Goal: Find specific page/section: Find specific page/section

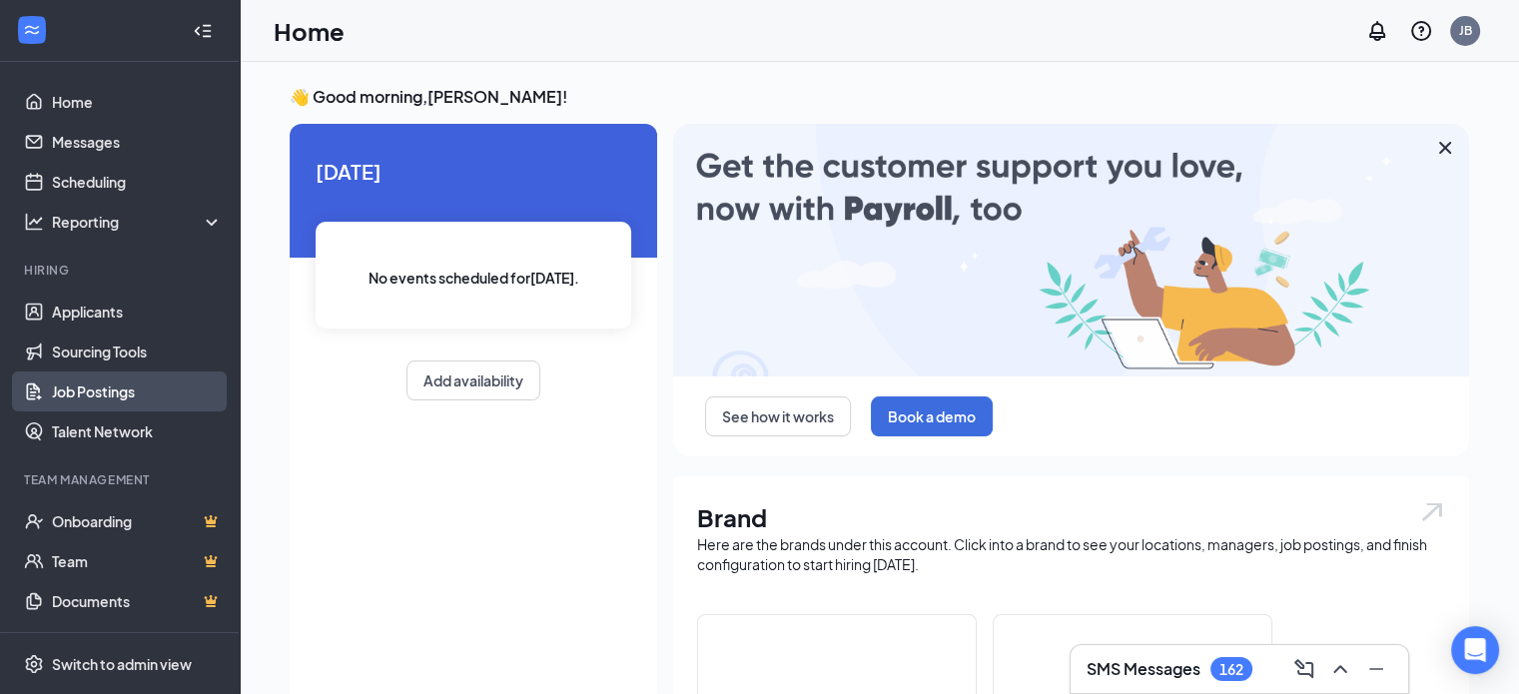
click at [87, 396] on link "Job Postings" at bounding box center [137, 392] width 171 height 40
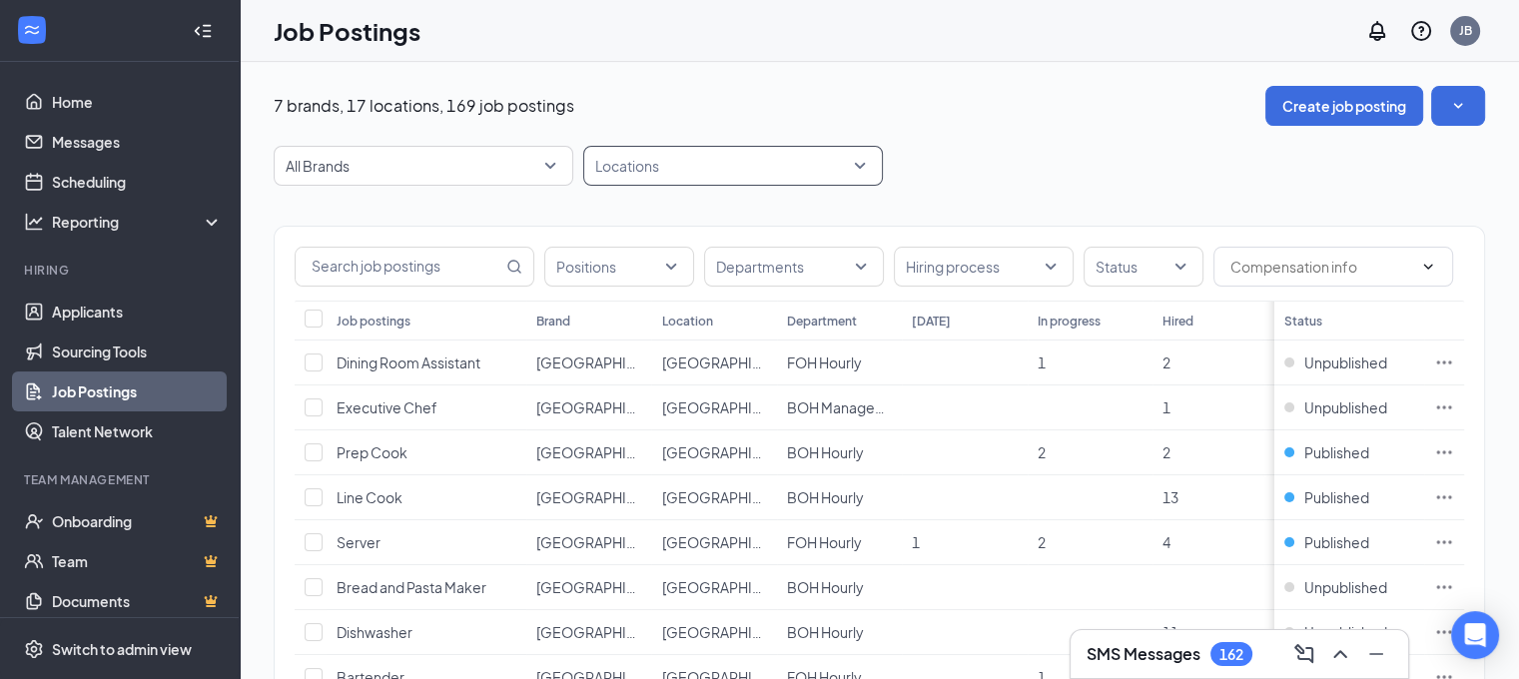
click at [721, 155] on div at bounding box center [723, 166] width 270 height 32
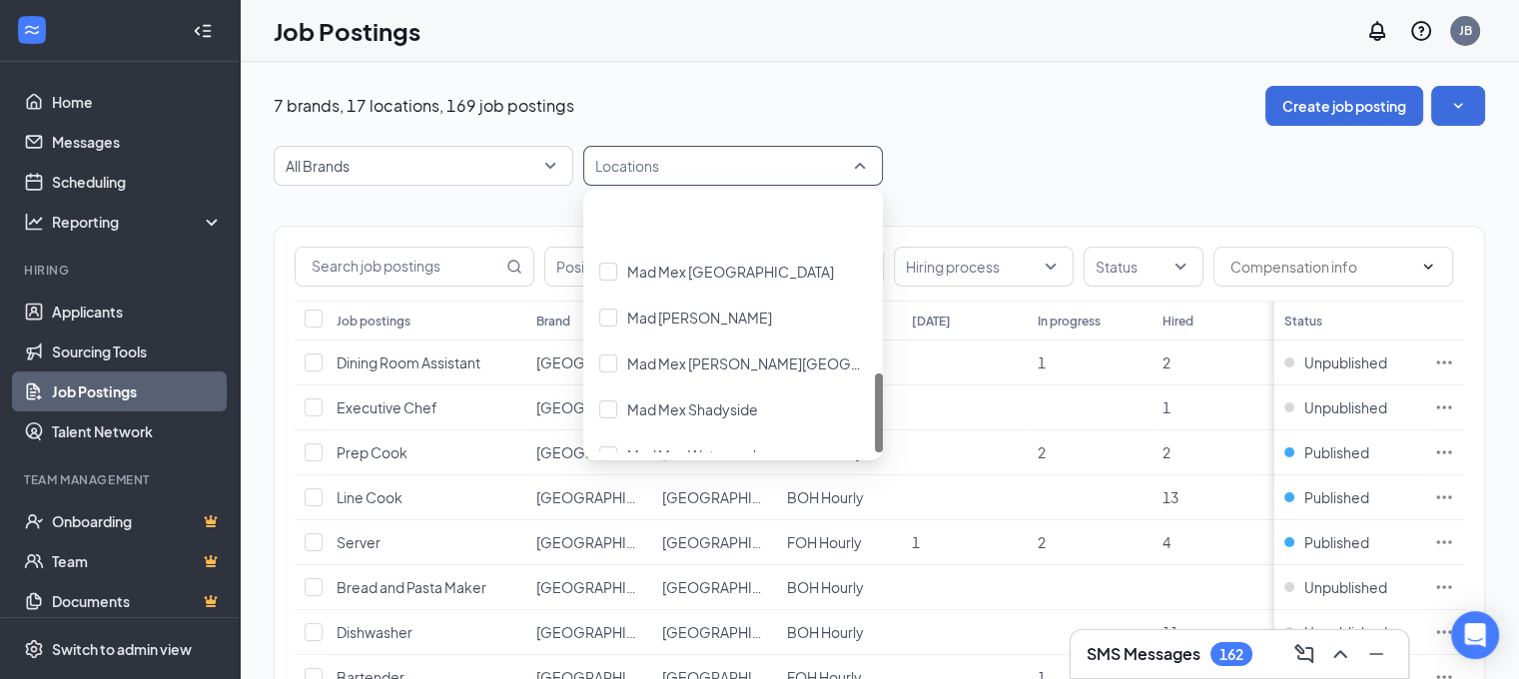
scroll to position [571, 0]
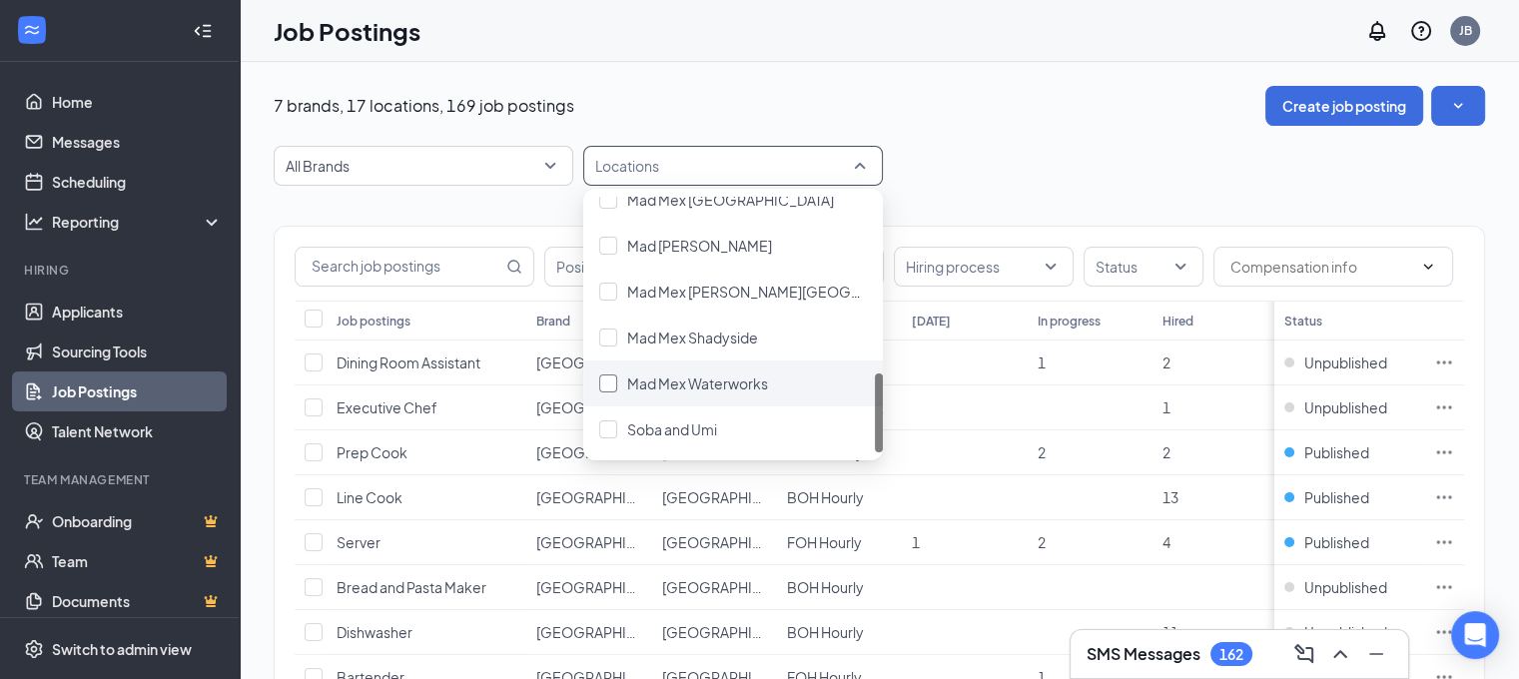
click at [716, 378] on span "Mad Mex Waterworks" at bounding box center [697, 384] width 141 height 18
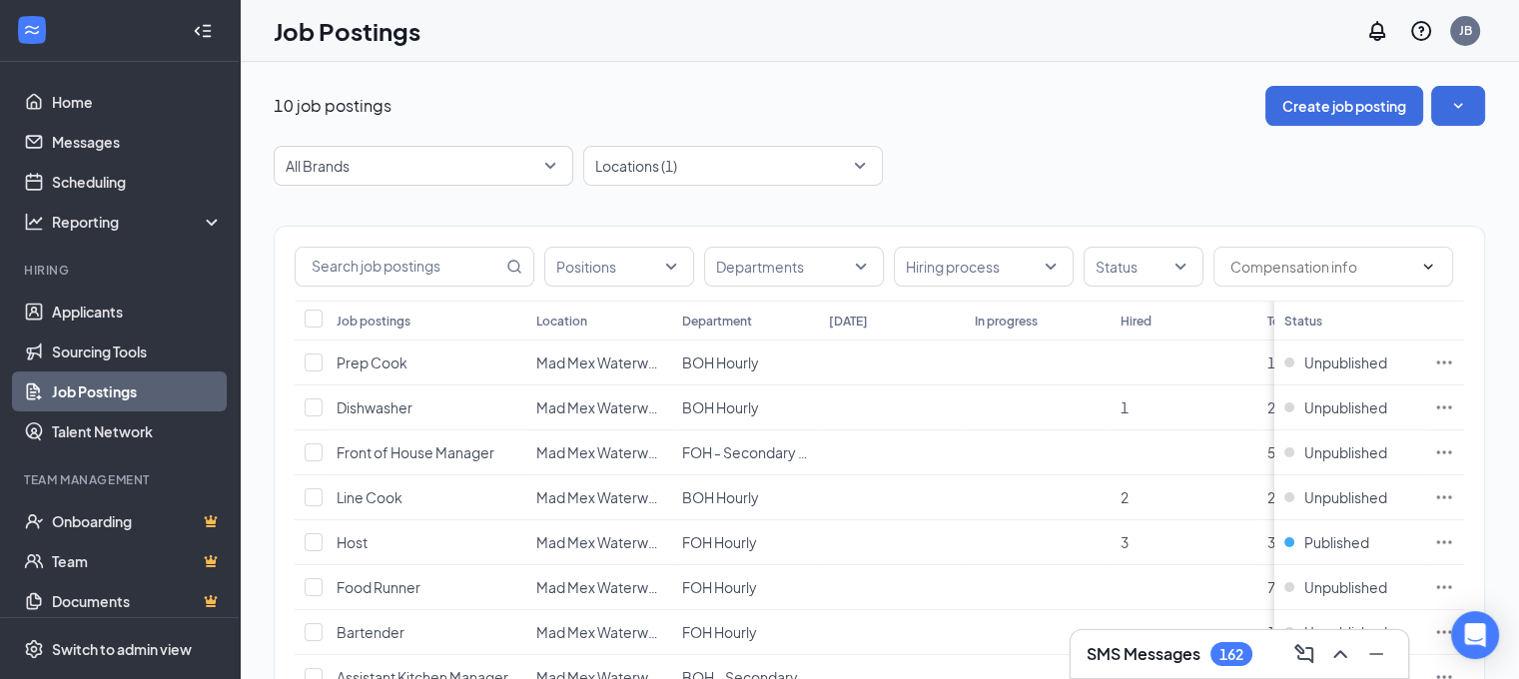
click at [1002, 123] on div "10 job postings Create job posting" at bounding box center [880, 106] width 1212 height 40
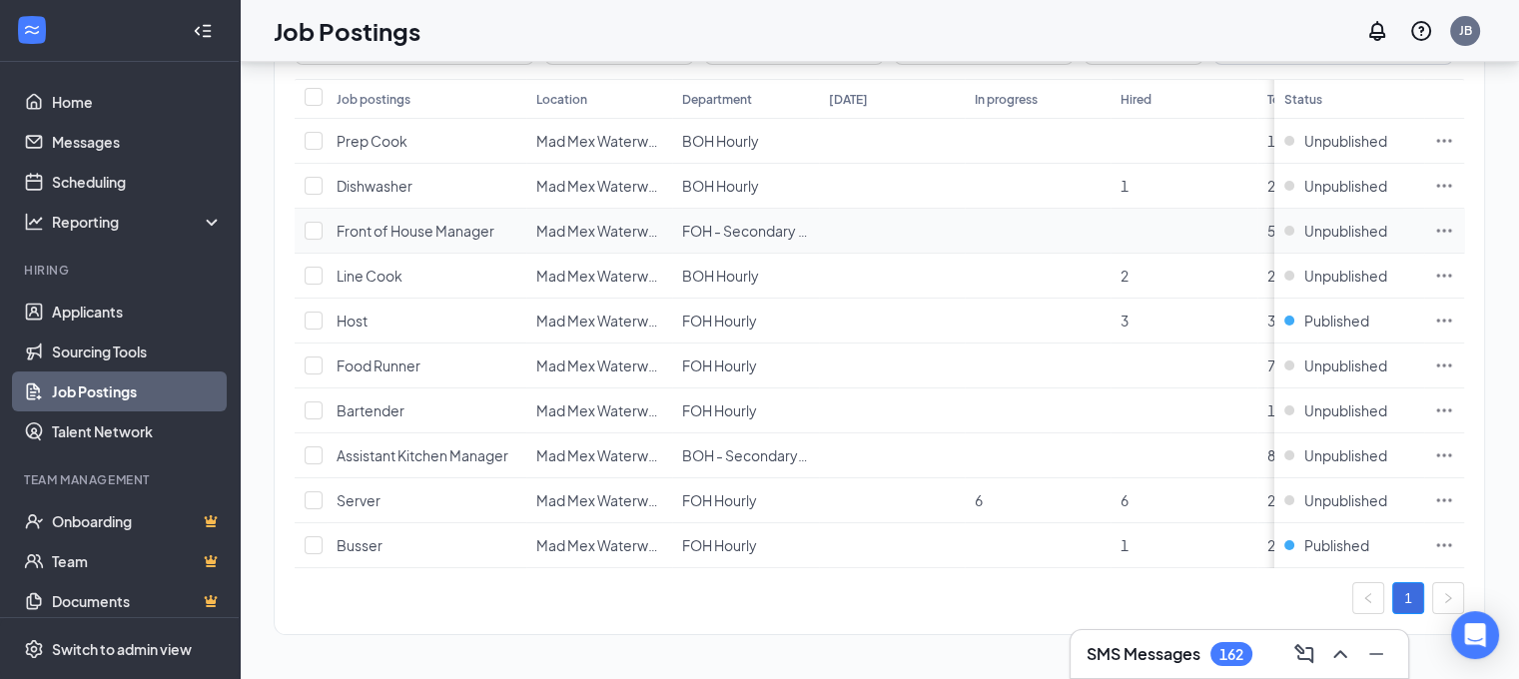
scroll to position [233, 0]
click at [367, 536] on span "Busser" at bounding box center [360, 545] width 46 height 18
click at [349, 312] on span "Host" at bounding box center [352, 321] width 31 height 18
